Goal: Task Accomplishment & Management: Use online tool/utility

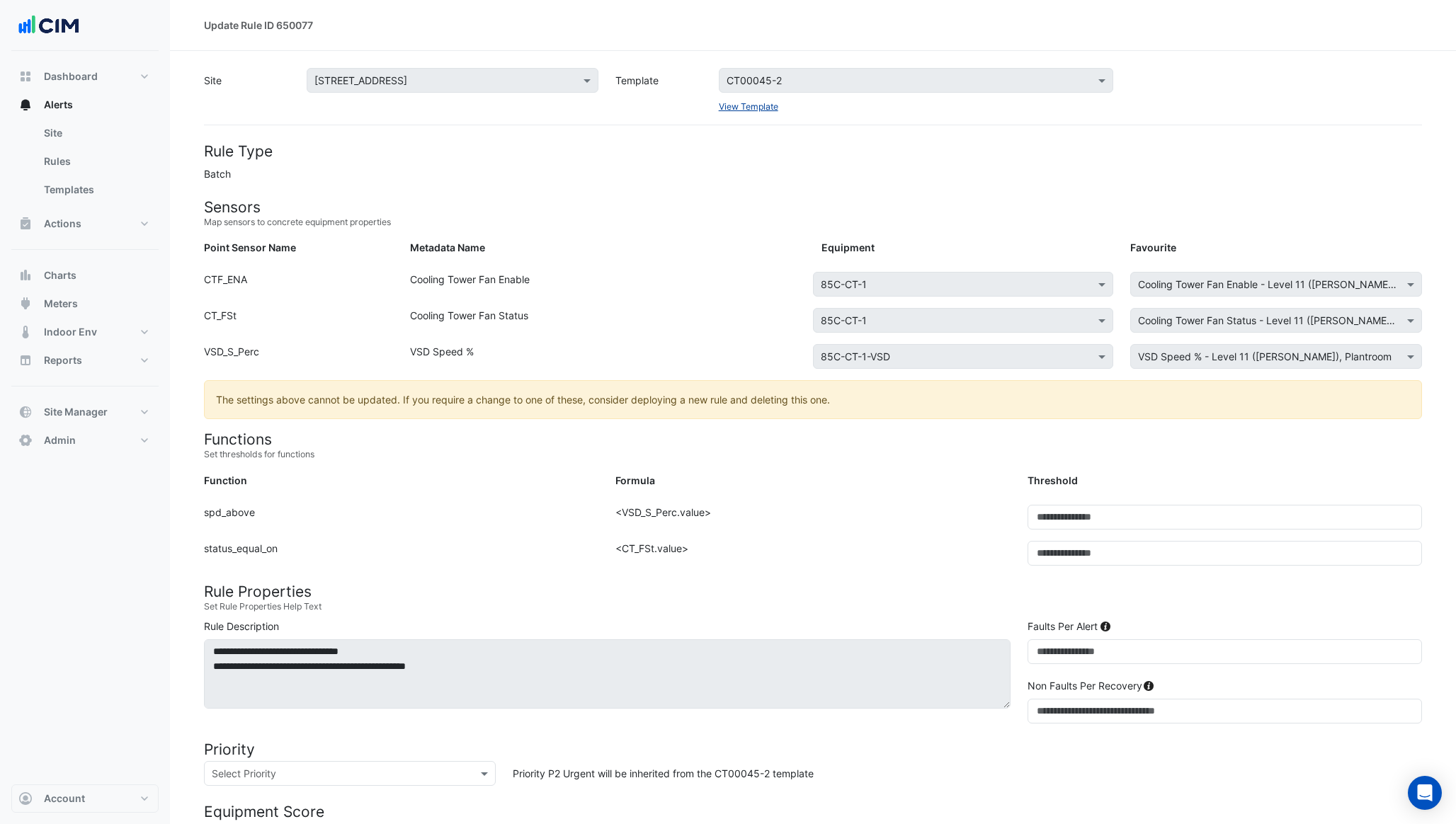
click at [770, 103] on link "View Template" at bounding box center [748, 107] width 60 height 11
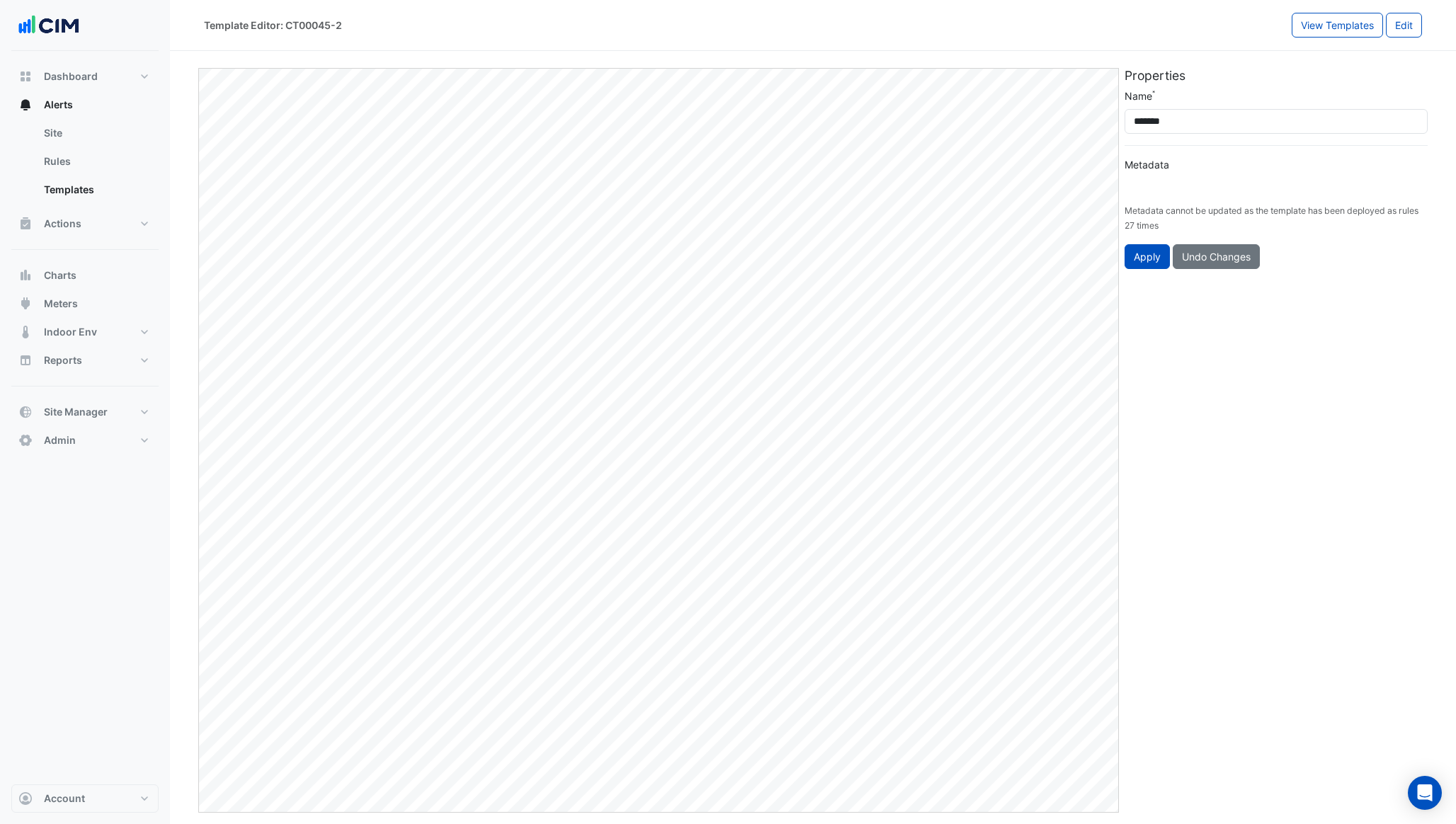
type input "**********"
